Goal: Transaction & Acquisition: Purchase product/service

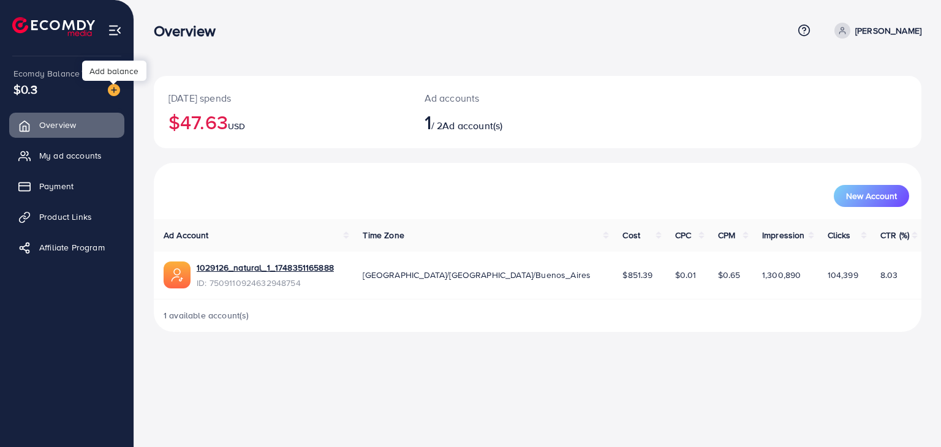
click at [115, 89] on img at bounding box center [114, 90] width 12 height 12
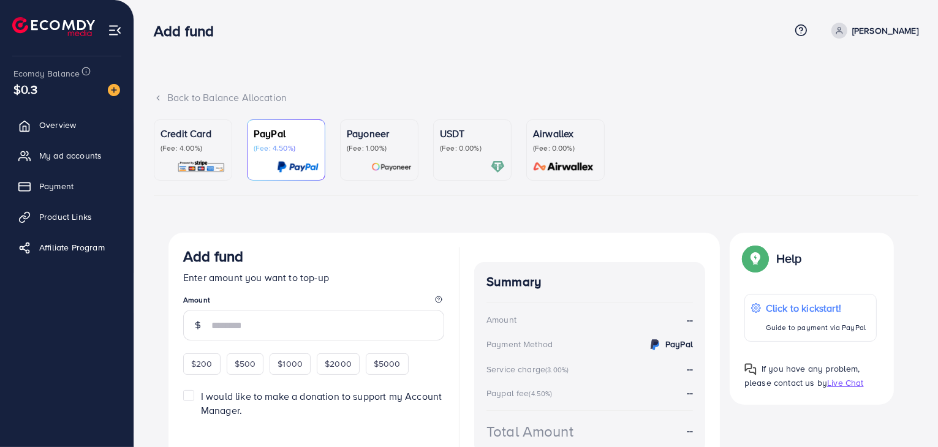
click at [462, 139] on p "USDT" at bounding box center [472, 133] width 65 height 15
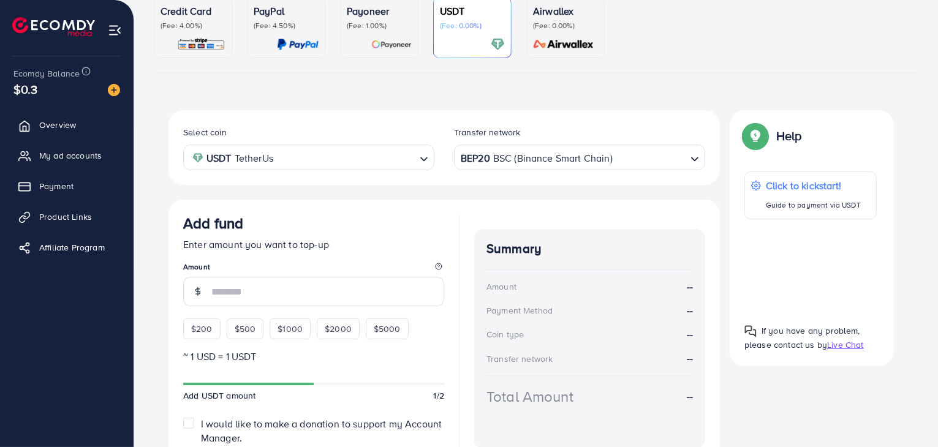
scroll to position [184, 0]
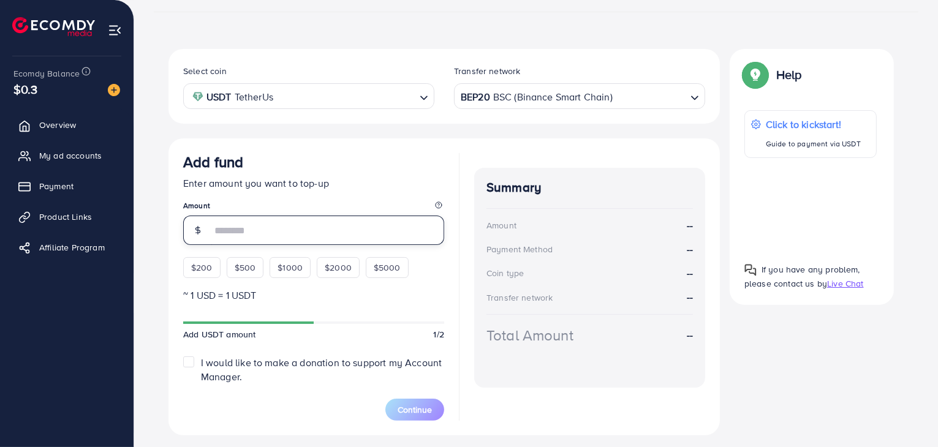
click at [247, 221] on input "number" at bounding box center [327, 230] width 233 height 29
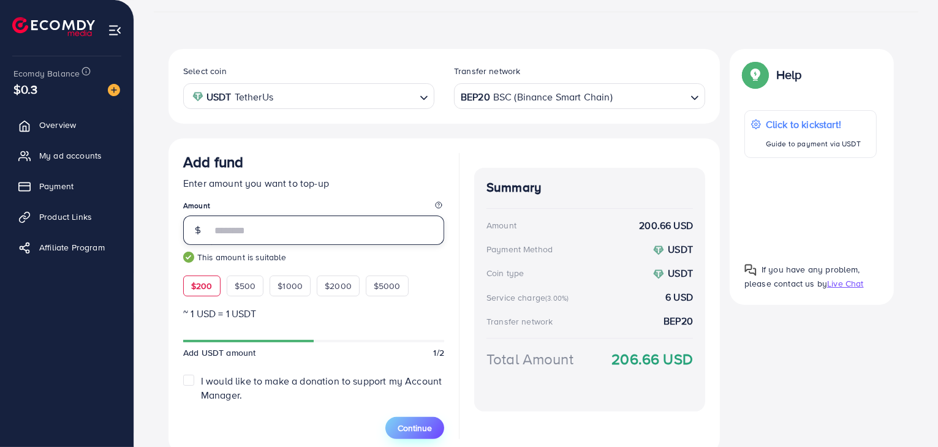
type input "***"
click at [431, 428] on span "Continue" at bounding box center [415, 428] width 34 height 12
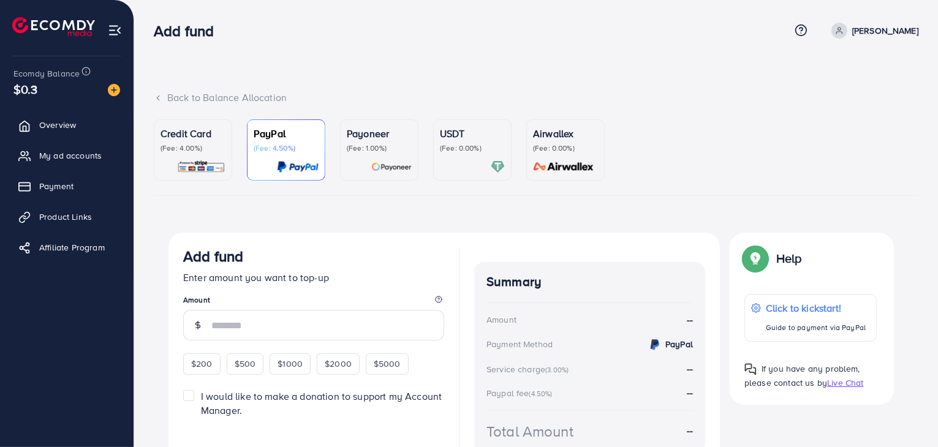
drag, startPoint x: 475, startPoint y: 132, endPoint x: 470, endPoint y: 138, distance: 7.5
click at [475, 132] on p "USDT" at bounding box center [472, 133] width 65 height 15
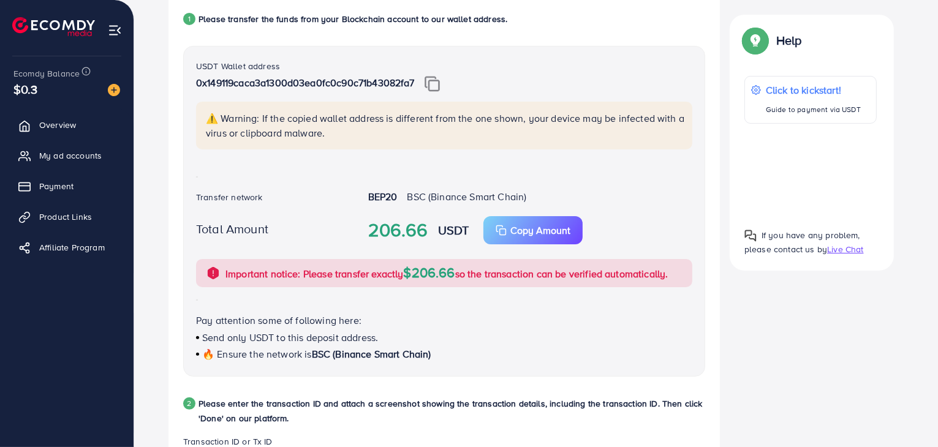
scroll to position [260, 0]
click at [547, 235] on p "Copy Amount" at bounding box center [540, 231] width 60 height 15
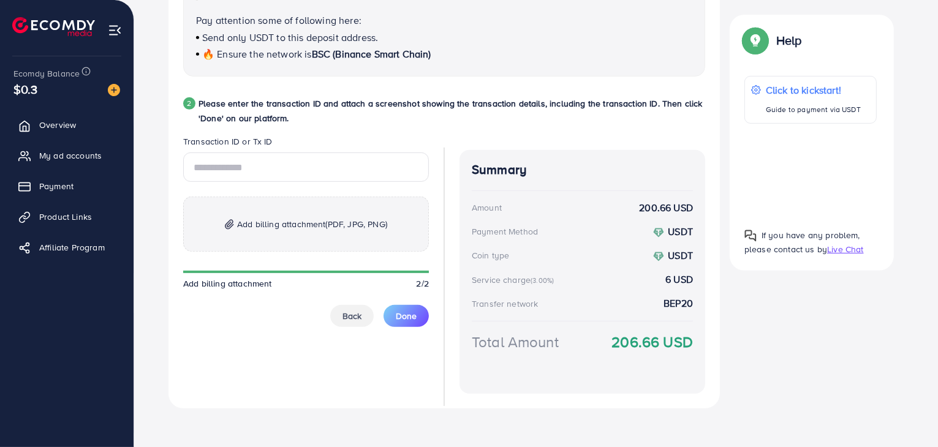
scroll to position [566, 0]
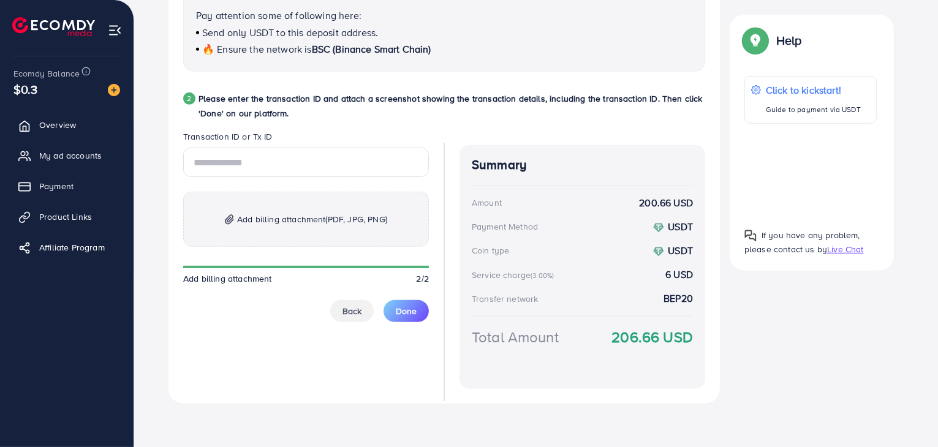
drag, startPoint x: 200, startPoint y: 96, endPoint x: 304, endPoint y: 113, distance: 105.4
click at [304, 113] on p "Please enter the transaction ID and attach a screenshot showing the transaction…" at bounding box center [451, 105] width 507 height 29
click at [385, 123] on div "2 Please enter the transaction ID and attach a screenshot showing the transacti…" at bounding box center [444, 110] width 522 height 39
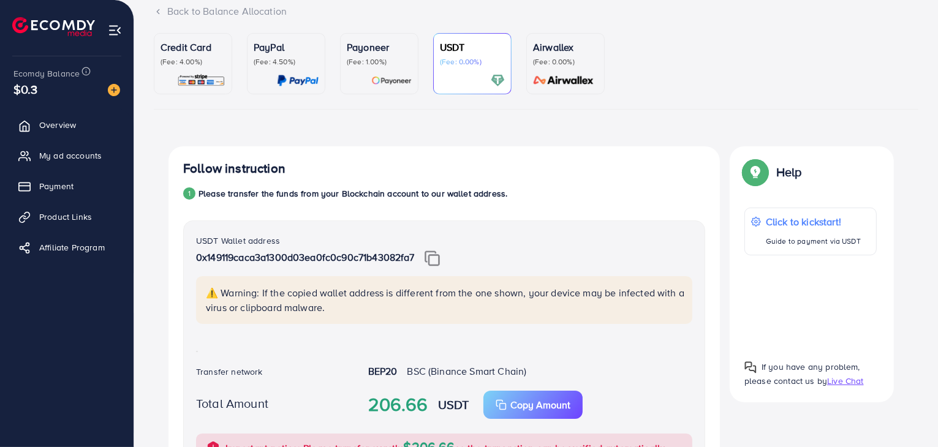
scroll to position [76, 0]
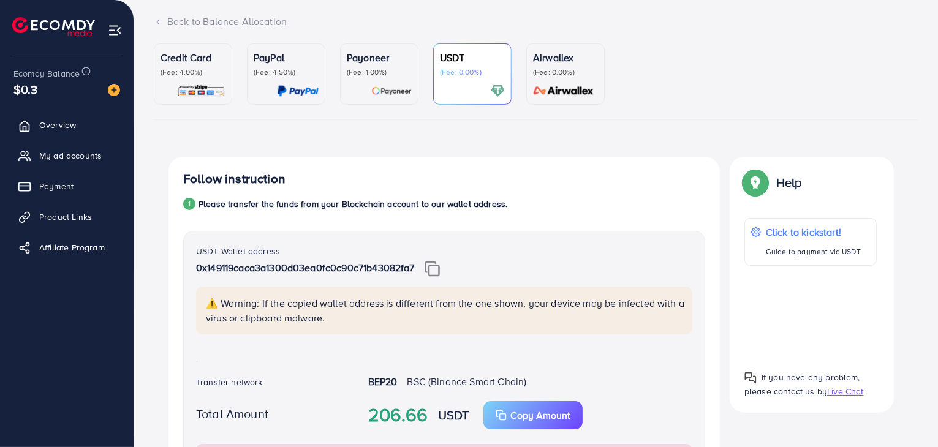
click at [439, 268] on img at bounding box center [432, 269] width 15 height 16
drag, startPoint x: 369, startPoint y: 409, endPoint x: 426, endPoint y: 408, distance: 57.0
click at [426, 408] on strong "206.66" at bounding box center [398, 415] width 60 height 27
copy strong "206.66"
click at [636, 372] on div "USDT Wallet address 0x149119caca3a1300d03ea0fc0c90c71b43082fa7 ⚠️ Warning: If t…" at bounding box center [444, 396] width 522 height 331
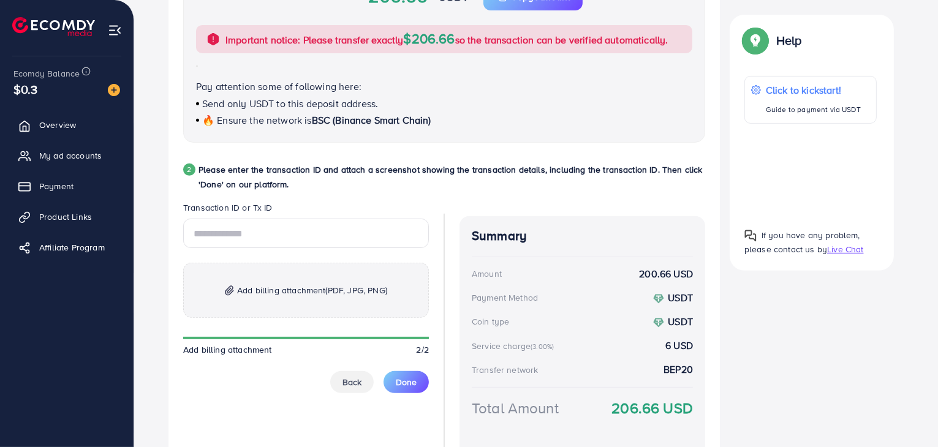
scroll to position [505, 0]
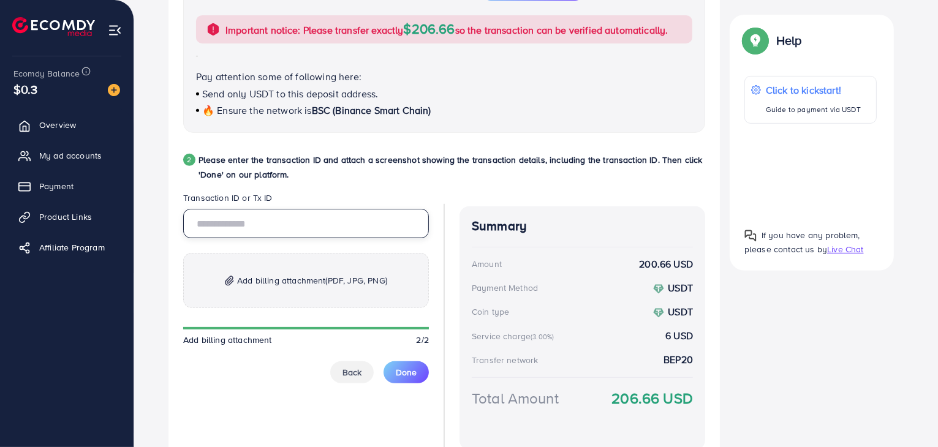
click at [276, 221] on input "text" at bounding box center [306, 223] width 246 height 29
paste input "**********"
type input "**********"
click at [284, 285] on span "Add billing attachment (PDF, JPG, PNG)" at bounding box center [312, 280] width 150 height 15
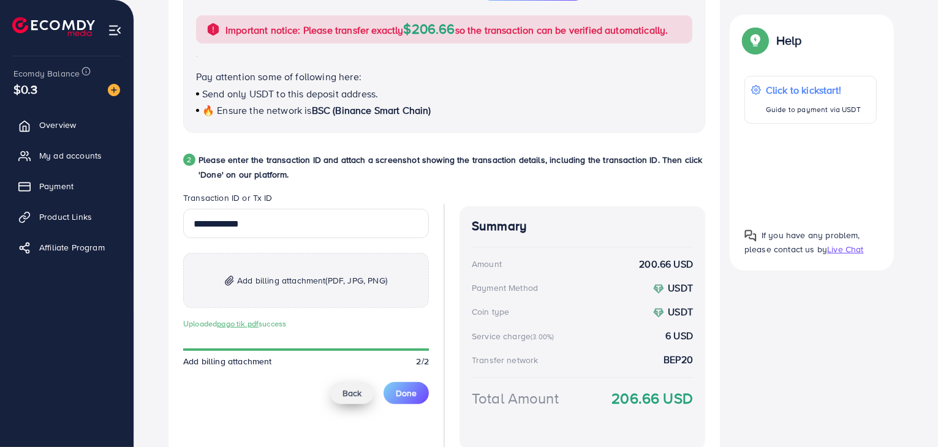
click at [357, 394] on span "Back" at bounding box center [351, 393] width 19 height 12
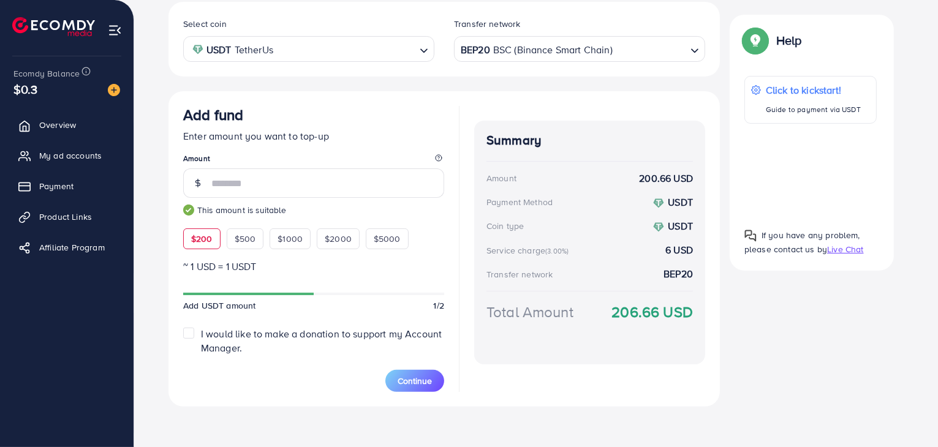
scroll to position [234, 0]
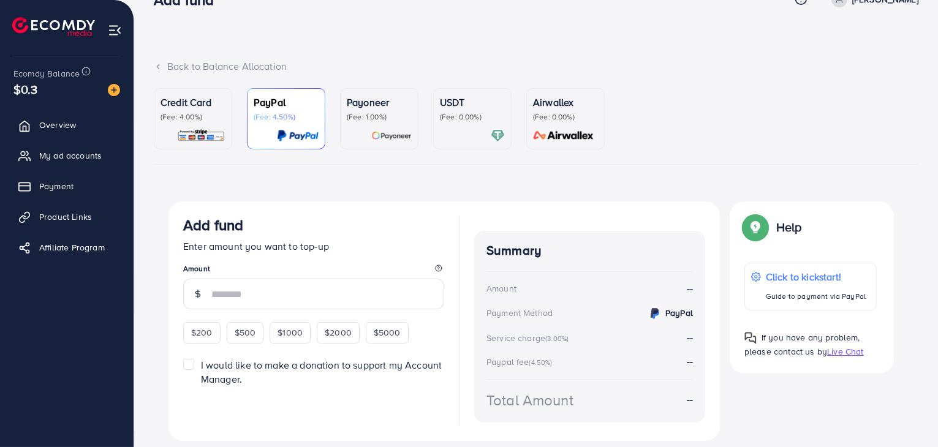
scroll to position [69, 0]
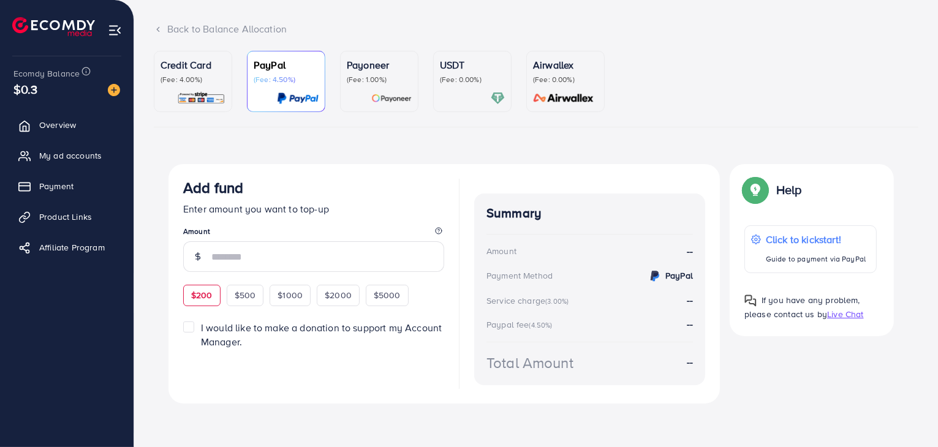
click at [208, 291] on span "$200" at bounding box center [201, 295] width 21 height 12
type input "***"
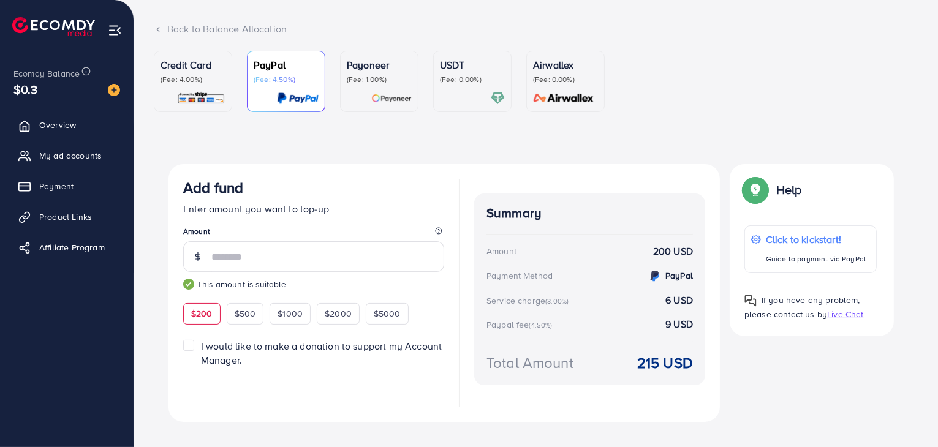
click at [444, 83] on p "(Fee: 0.00%)" at bounding box center [472, 80] width 65 height 10
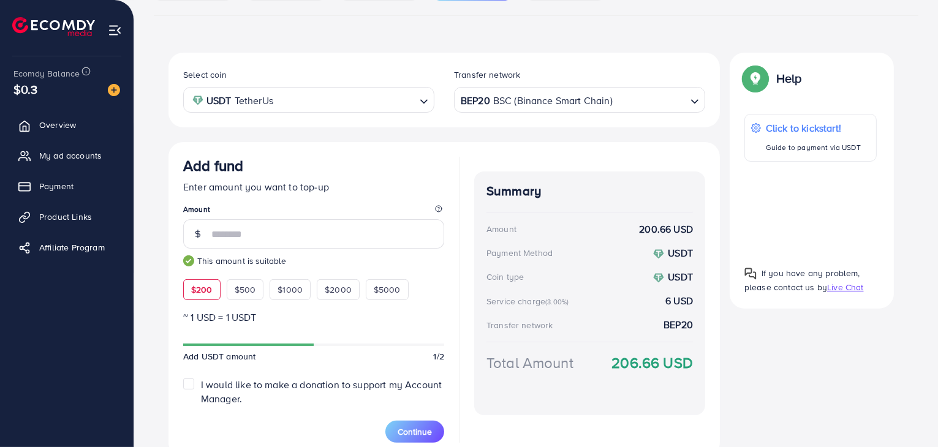
scroll to position [234, 0]
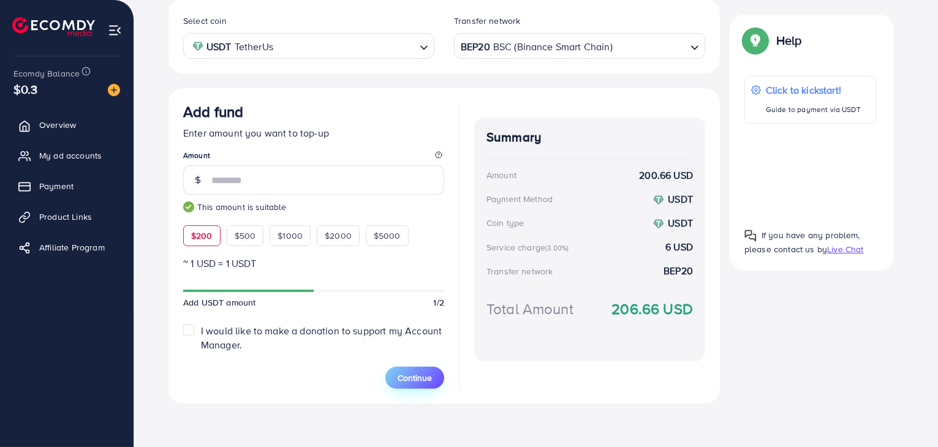
click at [418, 377] on span "Continue" at bounding box center [415, 378] width 34 height 12
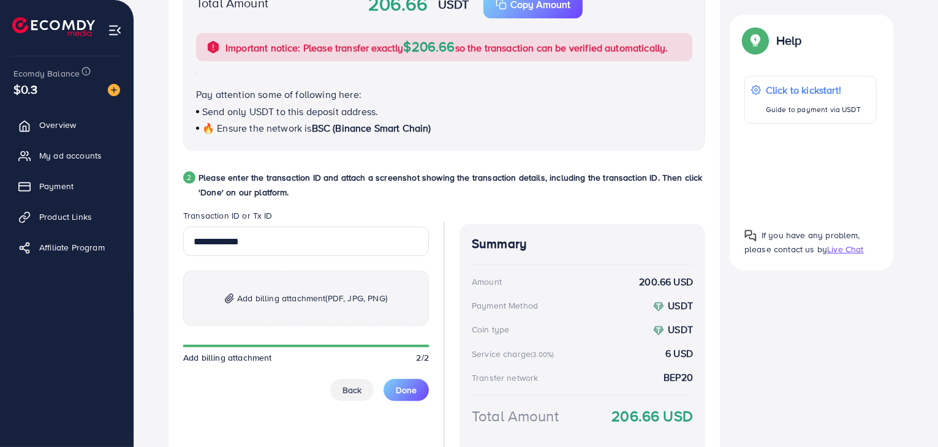
scroll to position [540, 0]
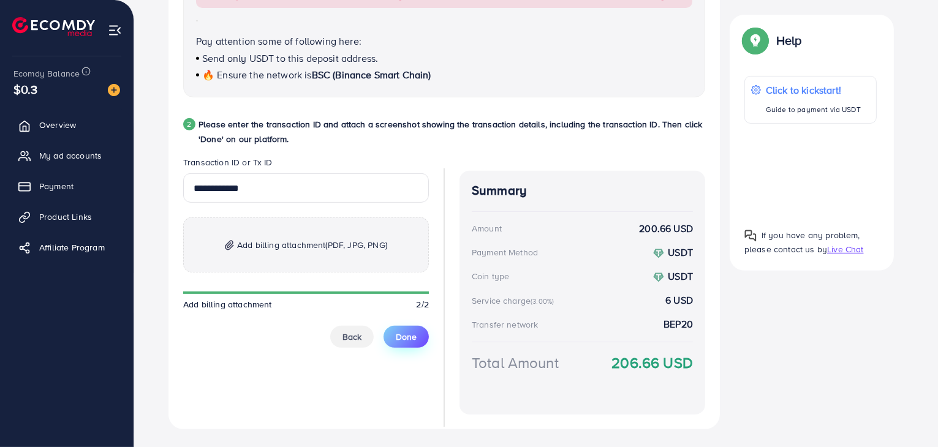
click at [415, 339] on span "Done" at bounding box center [406, 337] width 21 height 12
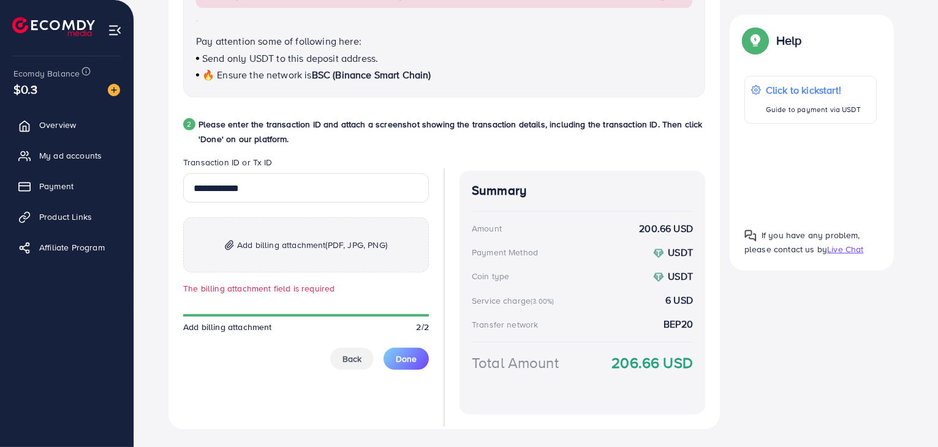
click at [298, 243] on span "Add billing attachment (PDF, JPG, PNG)" at bounding box center [312, 245] width 150 height 15
click at [423, 358] on button "Done" at bounding box center [405, 358] width 45 height 22
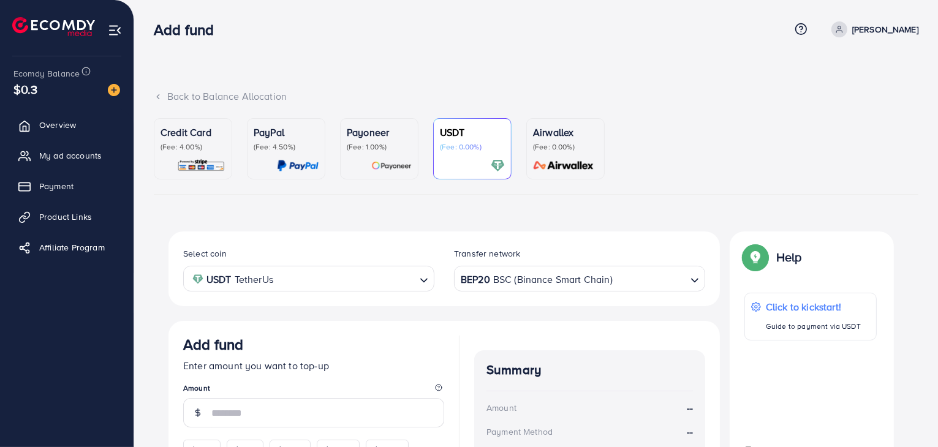
scroll to position [0, 0]
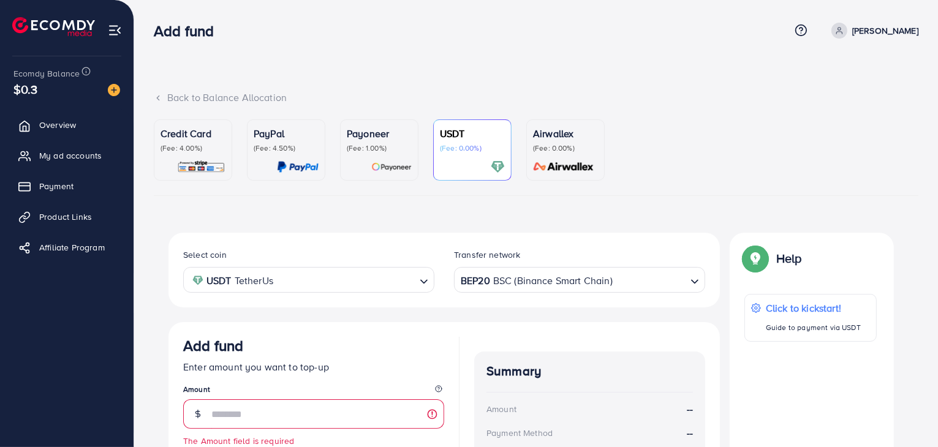
click at [29, 88] on span "$0.3" at bounding box center [25, 89] width 25 height 18
click at [64, 74] on span "Ecomdy Balance" at bounding box center [46, 73] width 66 height 12
click at [115, 88] on img at bounding box center [114, 90] width 12 height 12
